Goal: Check status: Check status

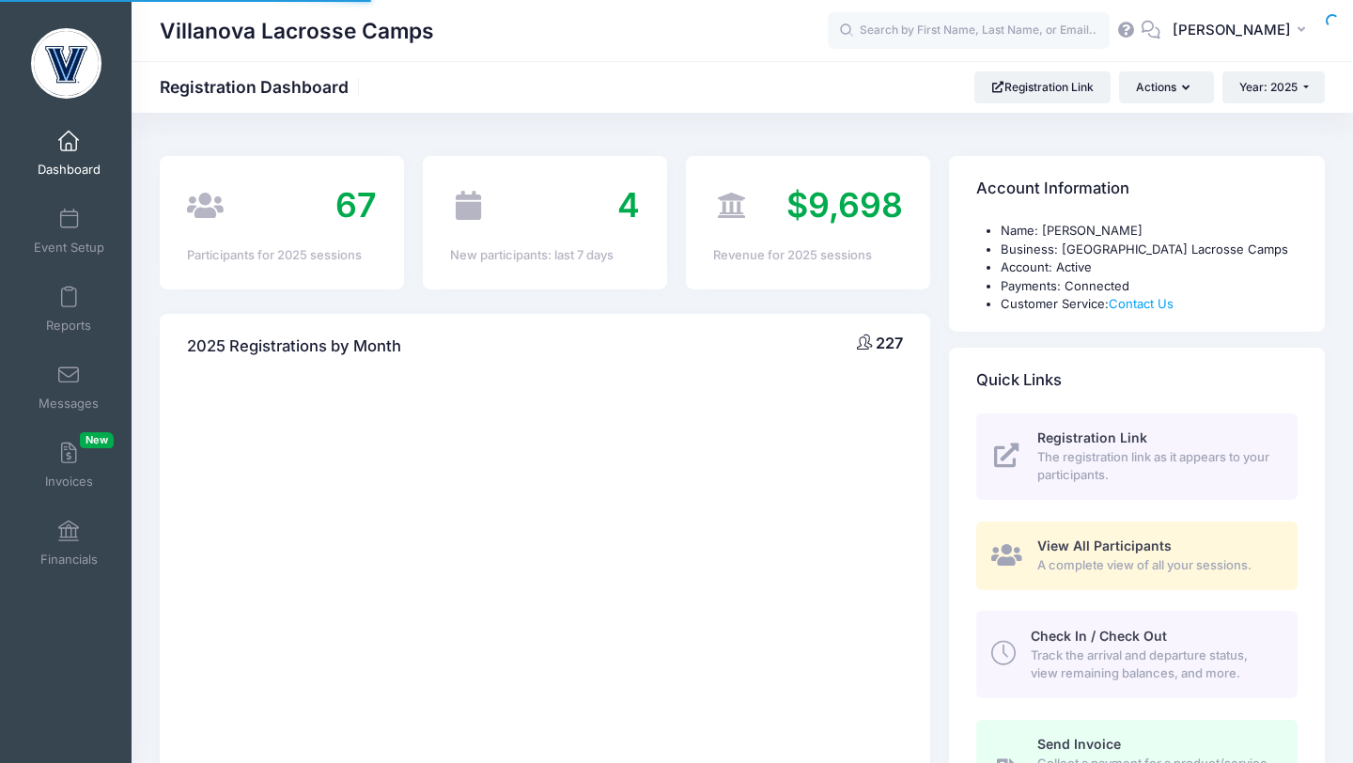
select select
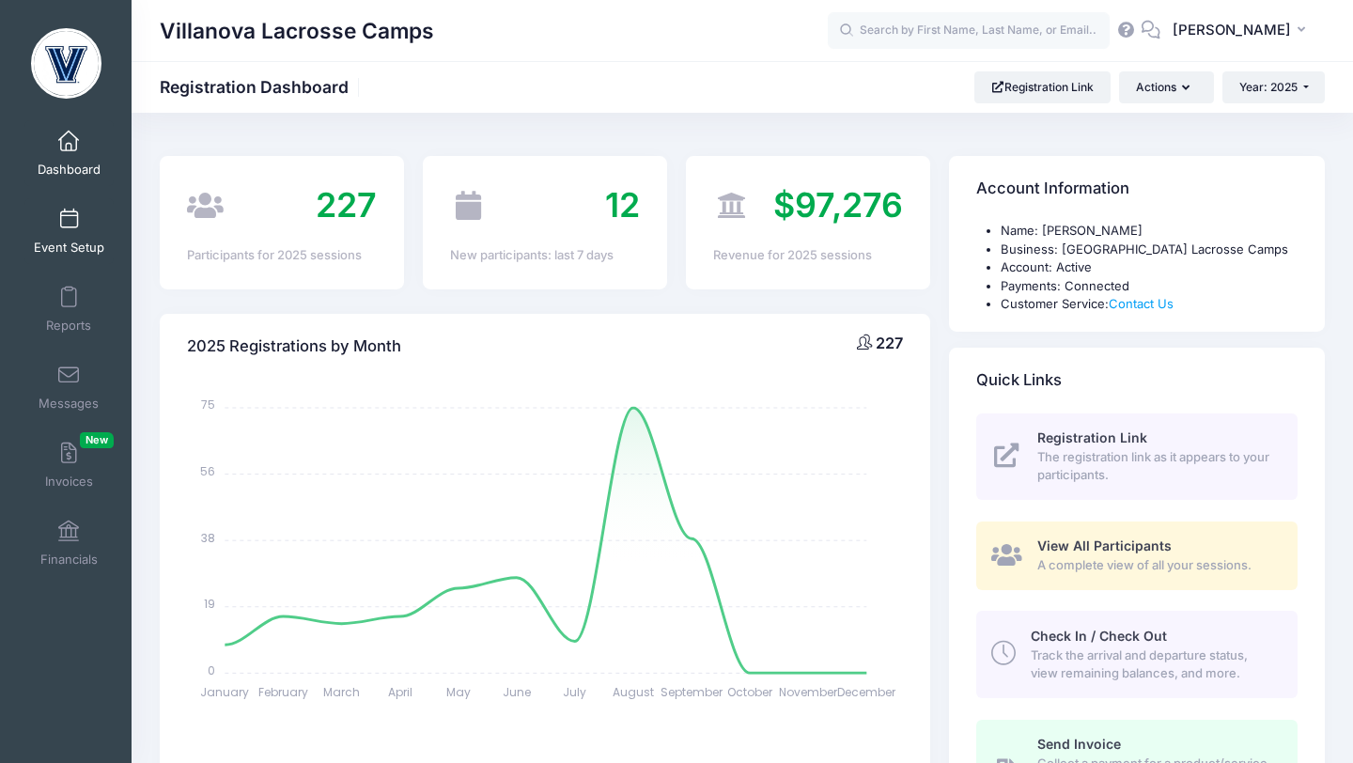
click at [68, 237] on link "Event Setup" at bounding box center [68, 231] width 89 height 66
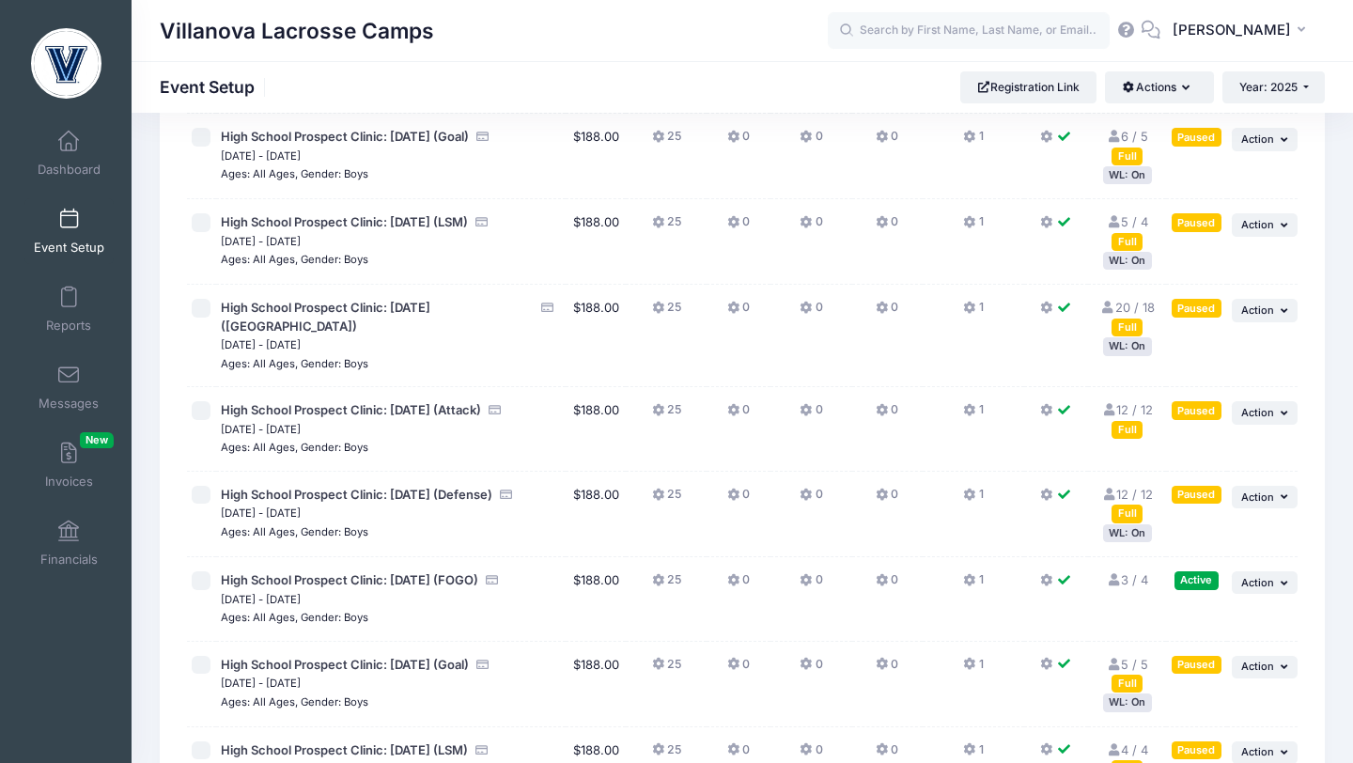
scroll to position [476, 0]
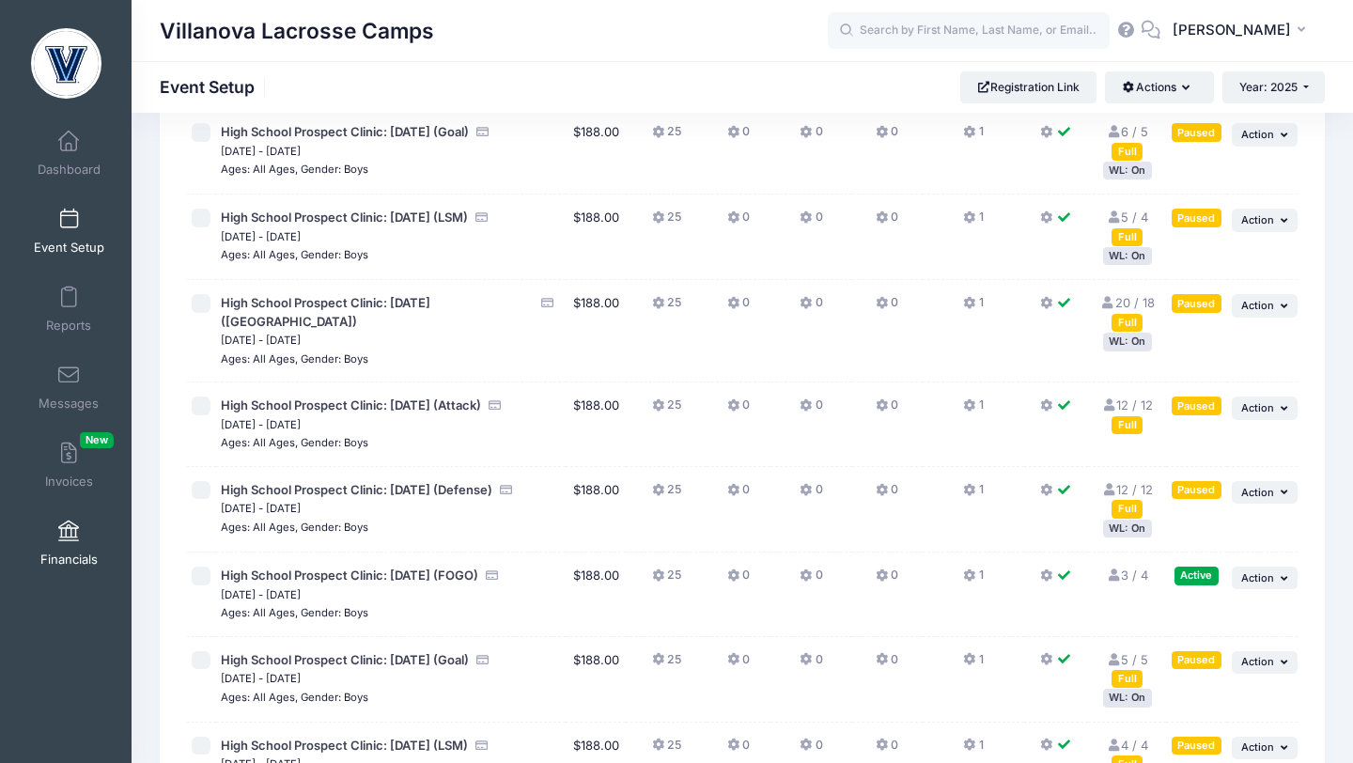
click at [69, 529] on span at bounding box center [69, 531] width 0 height 21
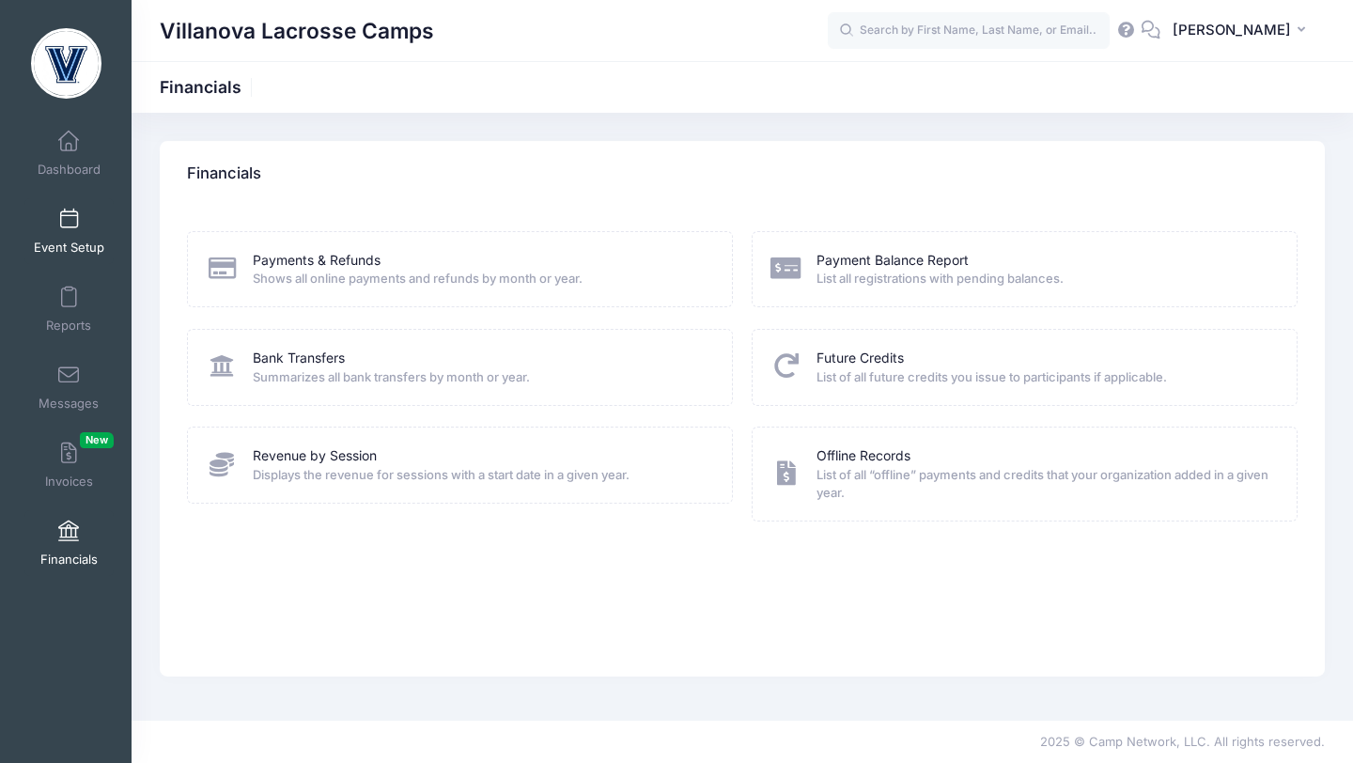
click at [69, 226] on span at bounding box center [69, 219] width 0 height 21
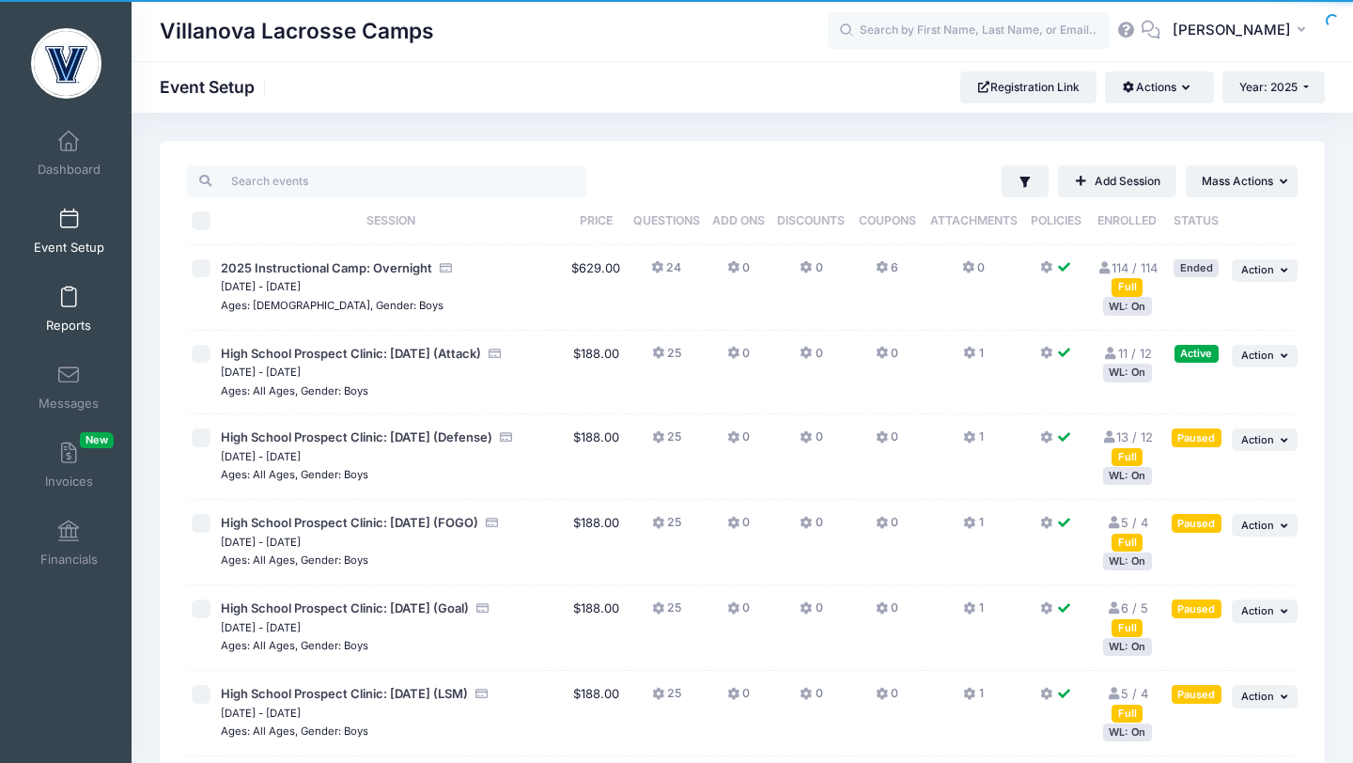
click at [69, 297] on span at bounding box center [69, 297] width 0 height 21
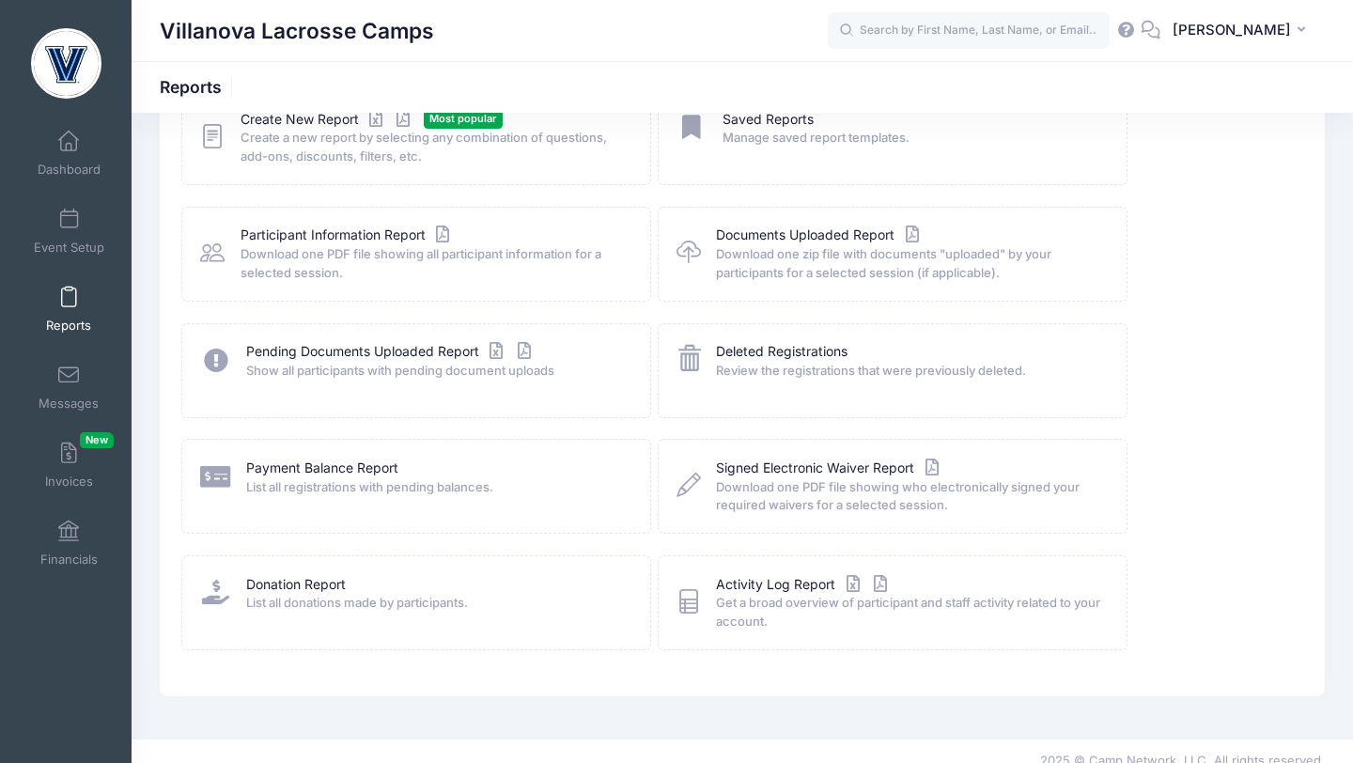
scroll to position [143, 0]
click at [744, 351] on link "Deleted Registrations" at bounding box center [782, 350] width 132 height 20
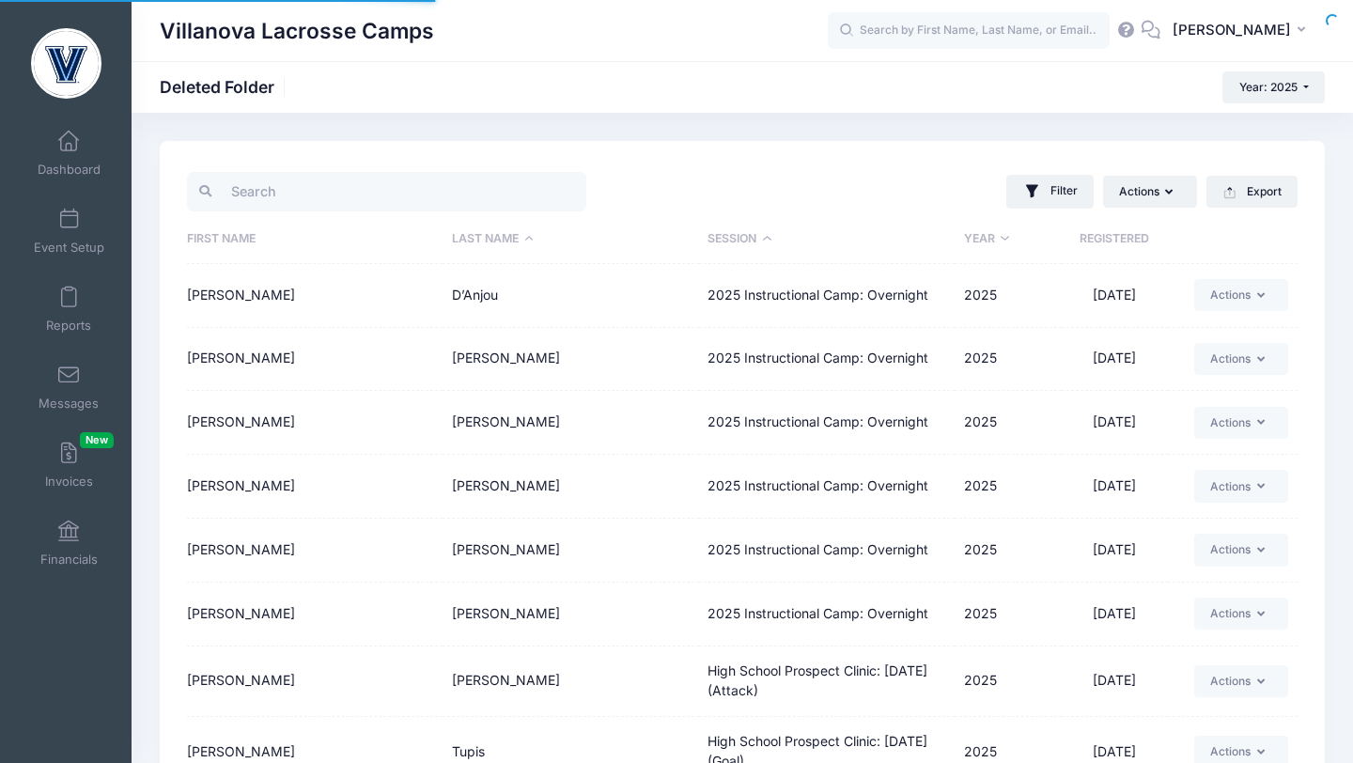
select select "50"
click at [1102, 240] on th "Registered" at bounding box center [1115, 239] width 107 height 49
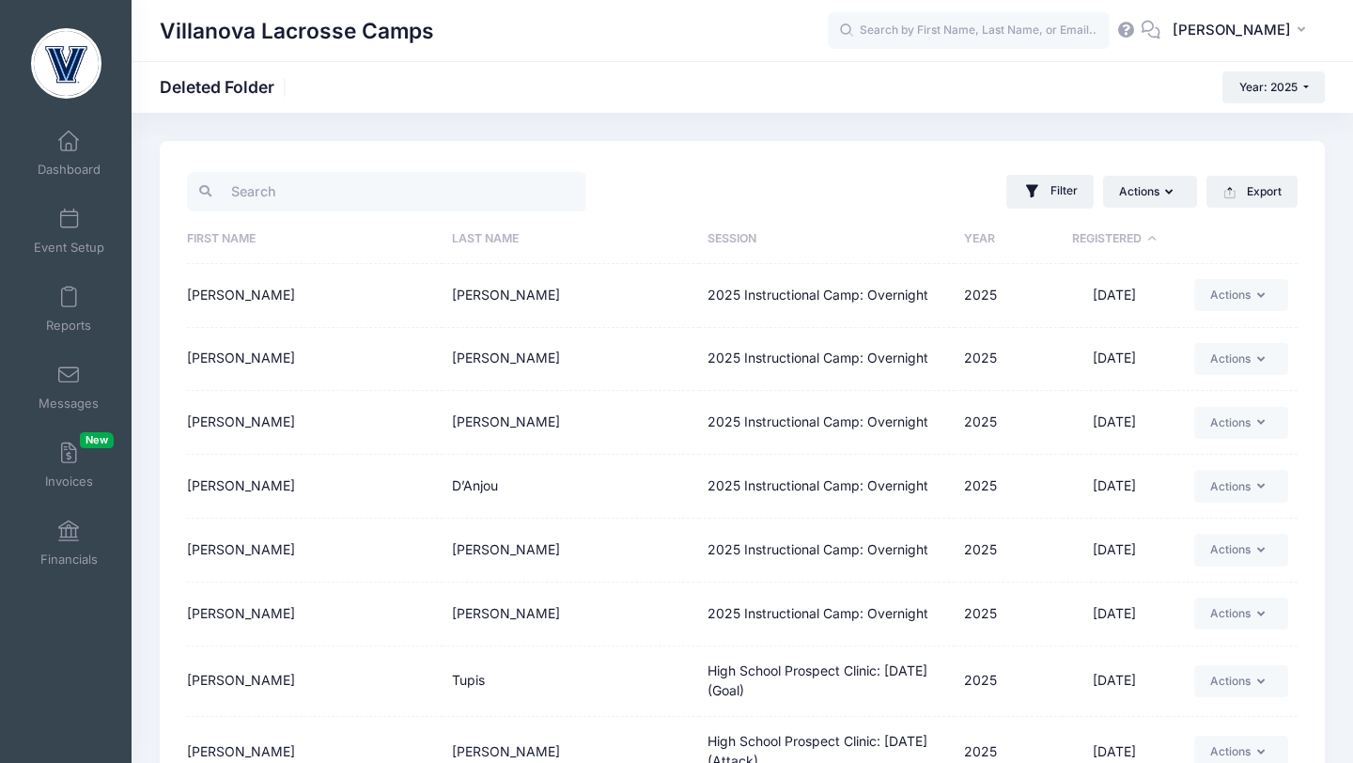
click at [1102, 240] on th "Registered" at bounding box center [1115, 239] width 107 height 49
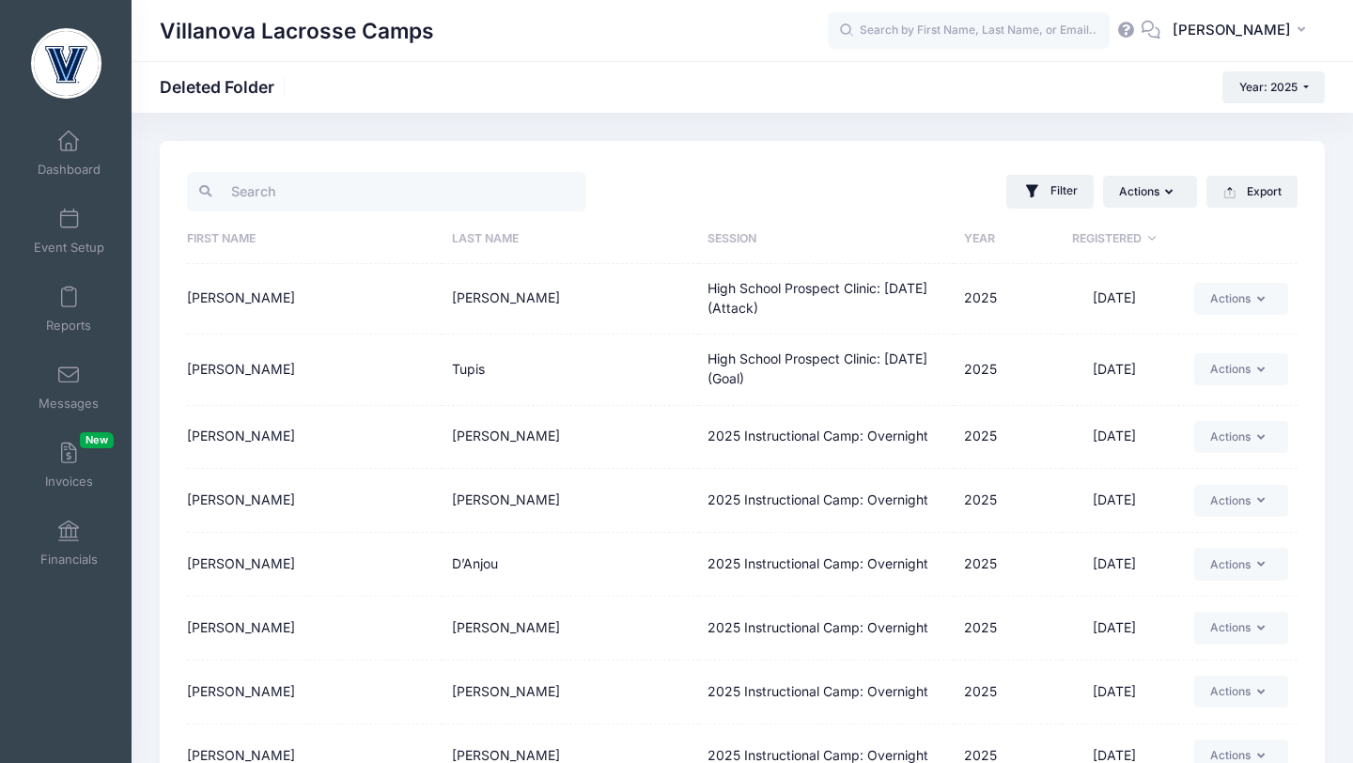
click at [497, 299] on td "[PERSON_NAME]" at bounding box center [570, 299] width 256 height 70
click at [455, 303] on td "Sheridan" at bounding box center [570, 299] width 256 height 70
click at [1226, 301] on button "Actions" at bounding box center [1241, 299] width 94 height 32
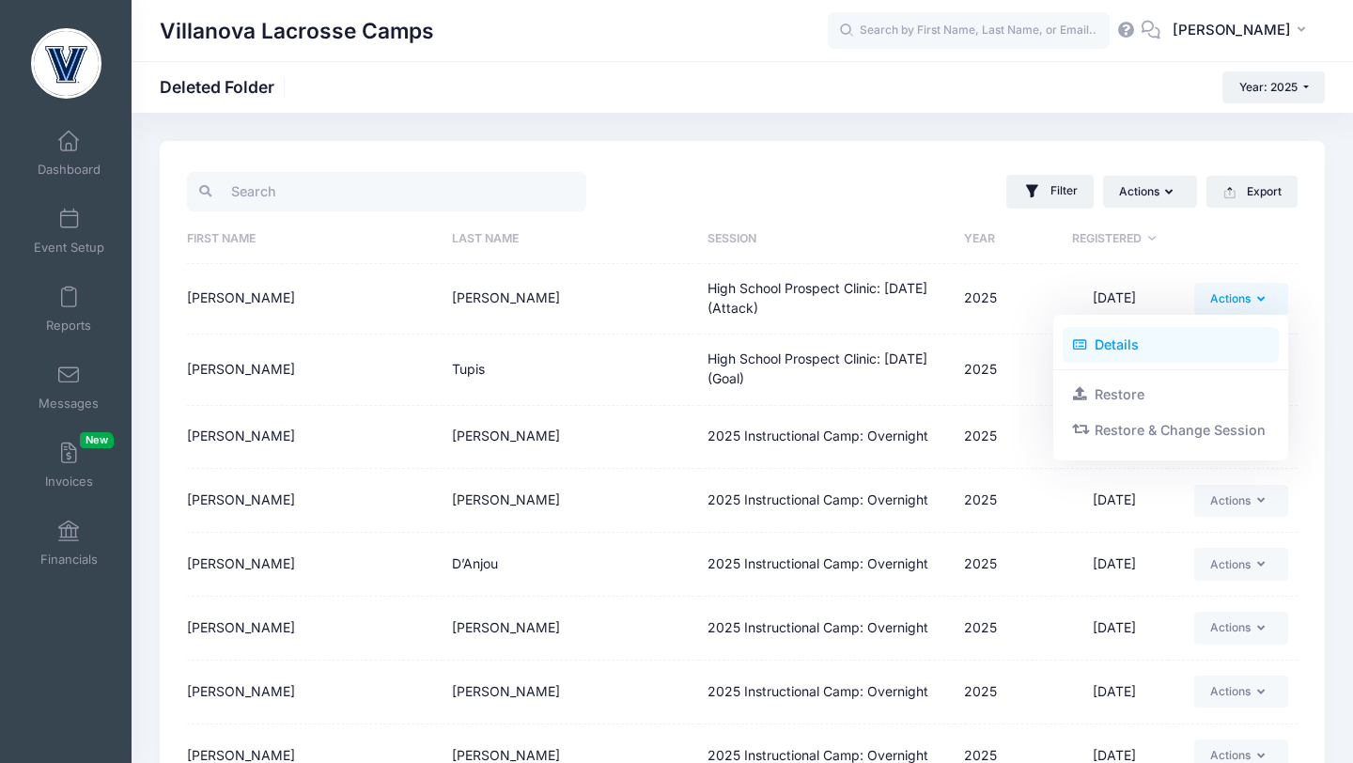
click at [1131, 338] on link "Details" at bounding box center [1171, 345] width 217 height 36
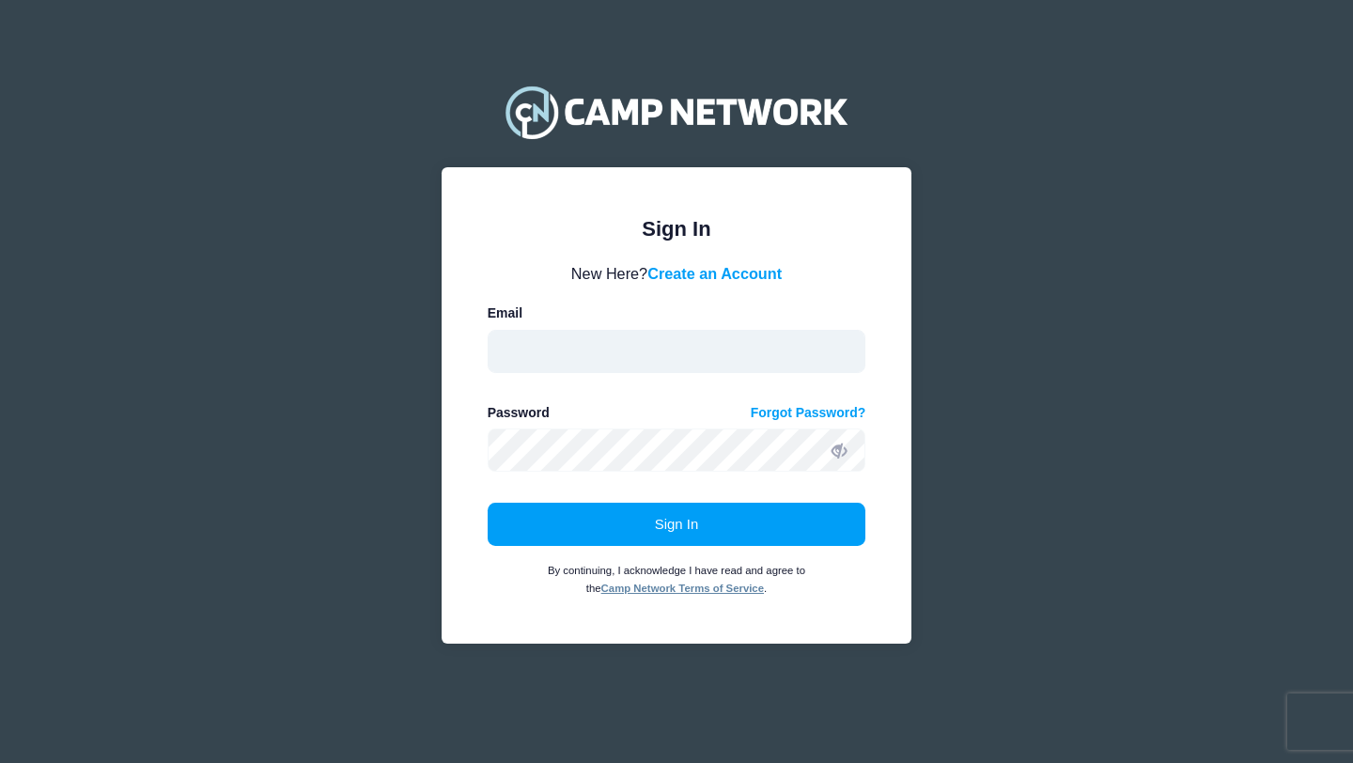
click at [786, 341] on input "email" at bounding box center [677, 351] width 379 height 43
type input "[PERSON_NAME][EMAIL_ADDRESS][PERSON_NAME][DOMAIN_NAME]"
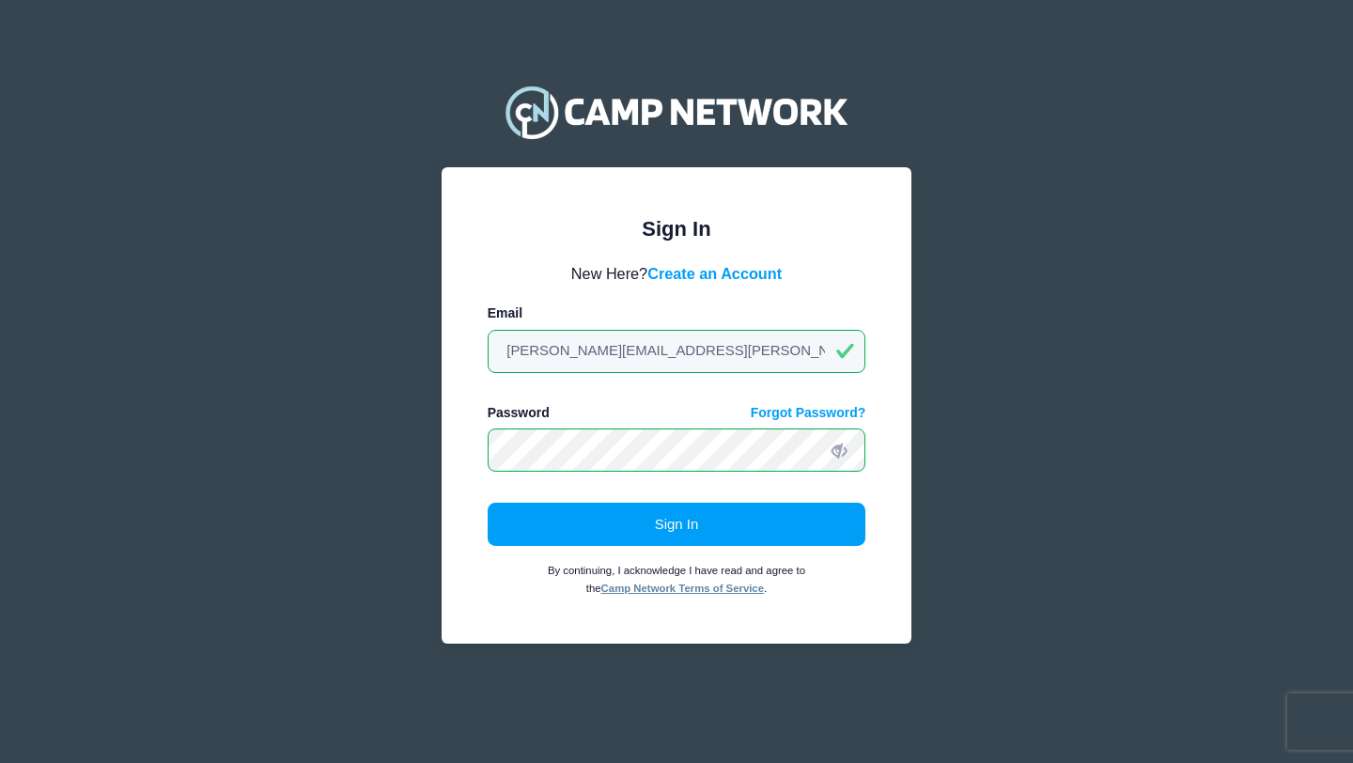
click at [488, 503] on button "Sign In" at bounding box center [677, 524] width 379 height 43
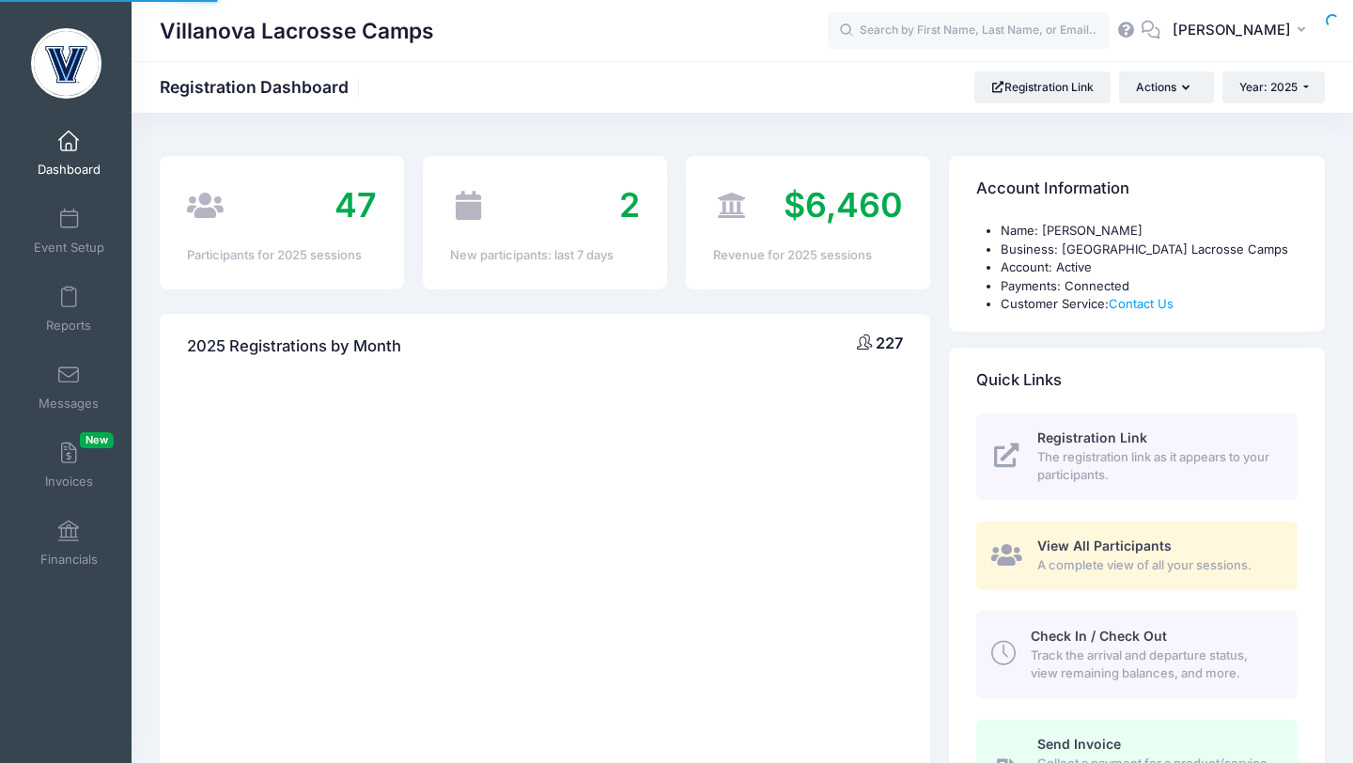
select select
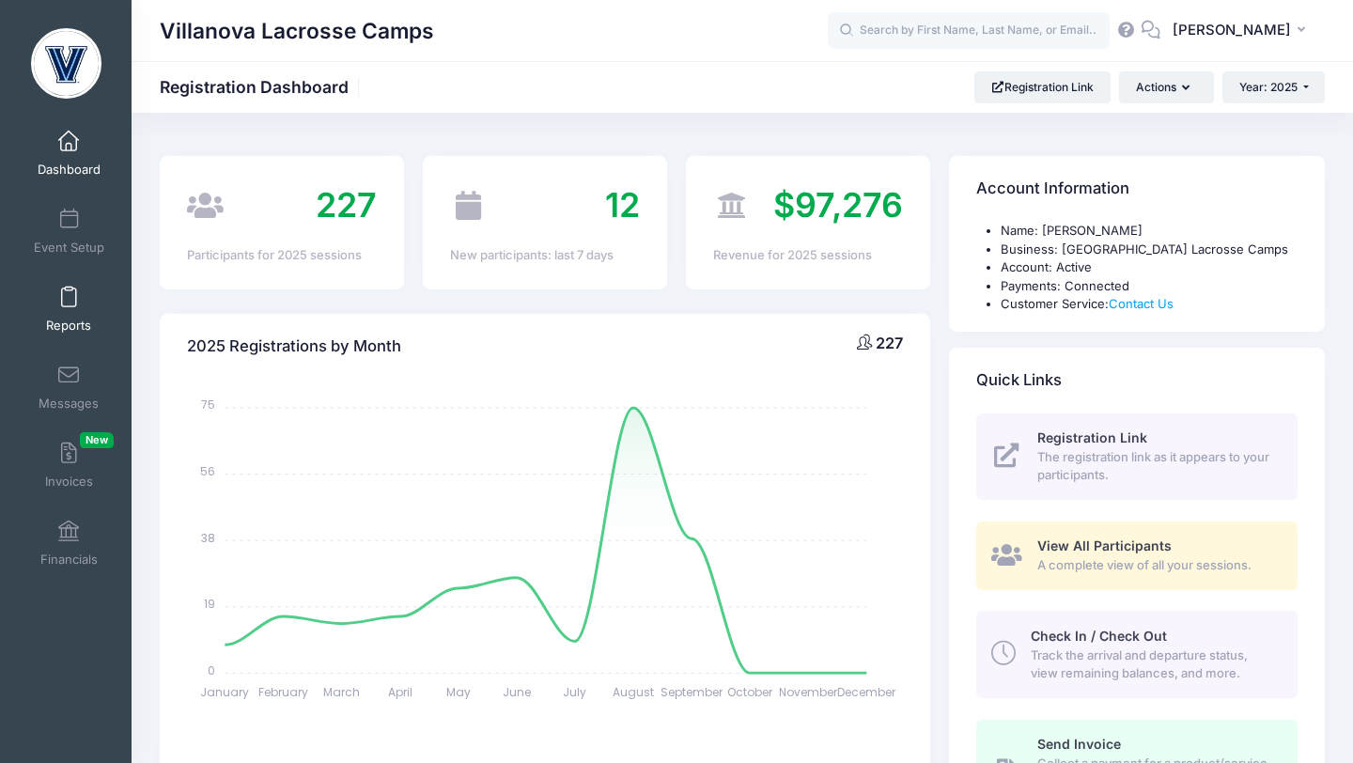
click at [69, 296] on span at bounding box center [69, 297] width 0 height 21
